Goal: Task Accomplishment & Management: Use online tool/utility

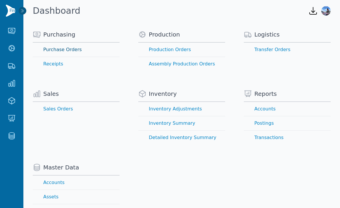
click at [59, 52] on link "Purchase Orders" at bounding box center [76, 50] width 87 height 14
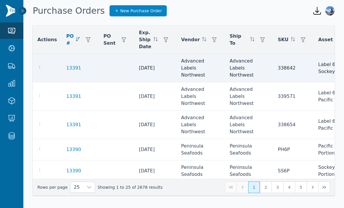
click at [40, 67] on icon "button" at bounding box center [39, 67] width 5 height 5
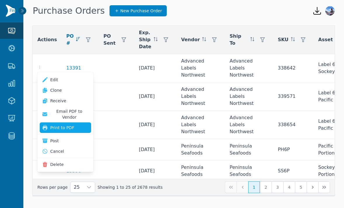
click at [63, 122] on button "Print to PDF" at bounding box center [65, 127] width 51 height 11
